Goal: Task Accomplishment & Management: Complete application form

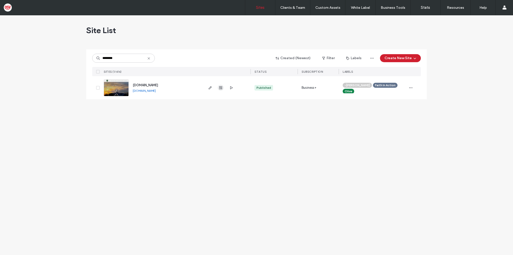
click at [218, 88] on span "button" at bounding box center [221, 88] width 6 height 6
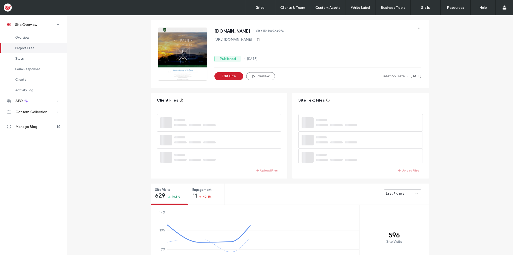
scroll to position [258, 0]
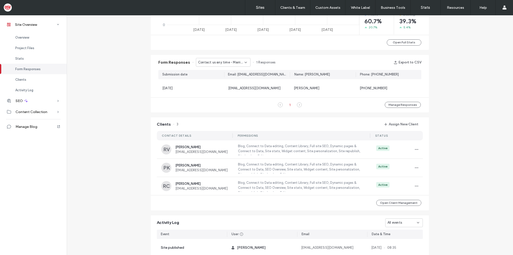
scroll to position [338, 0]
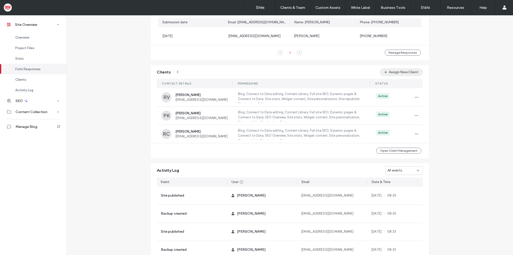
click at [407, 72] on button "Assign New Client" at bounding box center [401, 72] width 43 height 8
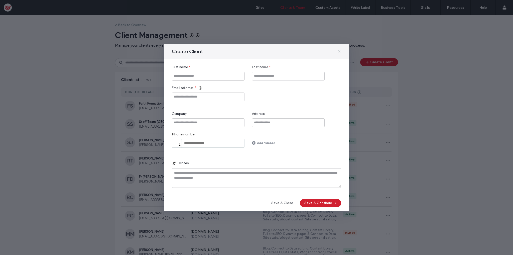
click at [188, 76] on input "First name" at bounding box center [208, 76] width 73 height 9
click at [190, 79] on input "First name" at bounding box center [208, 76] width 73 height 9
click at [217, 77] on input "First name" at bounding box center [208, 76] width 73 height 9
click at [239, 95] on input "Email address" at bounding box center [208, 96] width 73 height 9
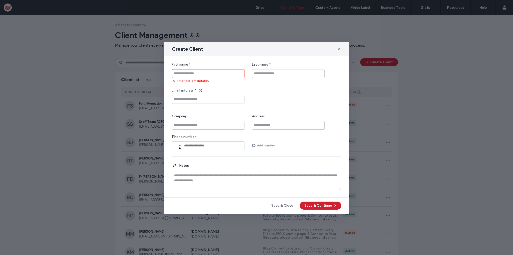
click at [204, 73] on input "First name" at bounding box center [208, 73] width 73 height 9
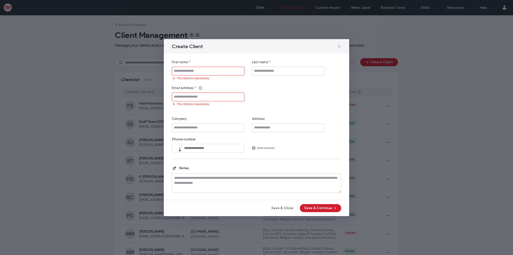
click at [177, 72] on input "First name" at bounding box center [208, 71] width 73 height 9
click at [341, 47] on icon at bounding box center [339, 46] width 4 height 4
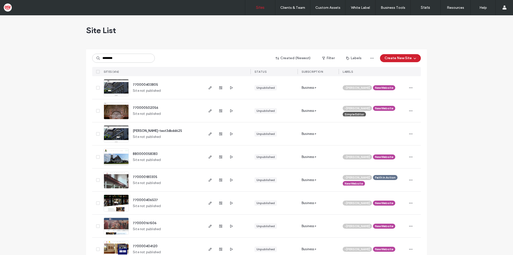
type input "********"
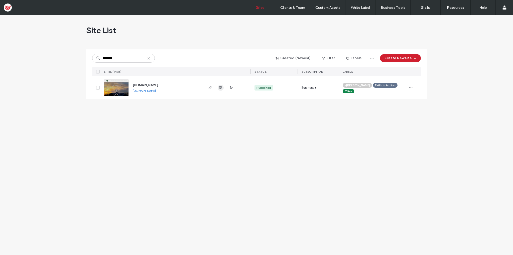
click at [219, 88] on use "button" at bounding box center [220, 87] width 3 height 3
